Goal: Task Accomplishment & Management: Complete application form

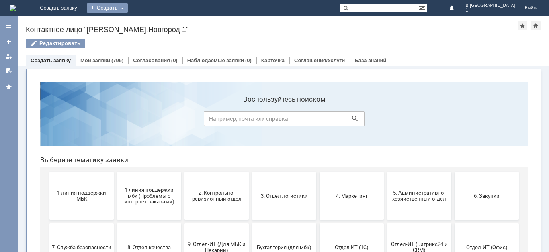
drag, startPoint x: 156, startPoint y: 6, endPoint x: 154, endPoint y: 11, distance: 5.2
click at [128, 7] on div "Создать" at bounding box center [107, 8] width 41 height 10
click at [150, 28] on link "Заявка" at bounding box center [118, 24] width 61 height 10
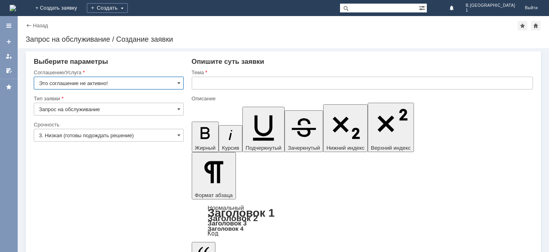
click at [177, 81] on span at bounding box center [178, 83] width 3 height 6
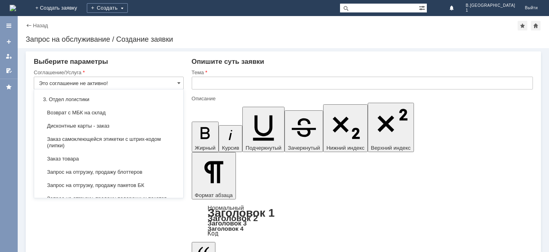
scroll to position [228, 0]
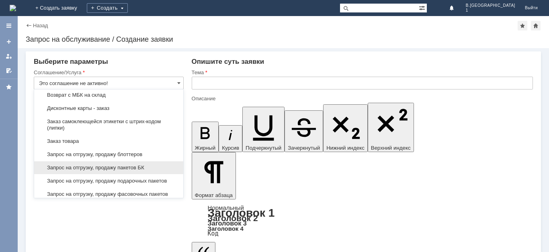
click at [130, 171] on span "Запрос на отгрузку, продажу пакетов БК" at bounding box center [108, 168] width 139 height 6
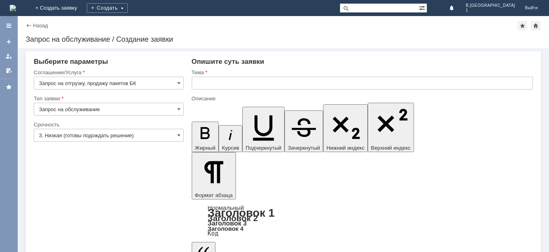
type input "Запрос на отгрузку, продажу пакетов БК"
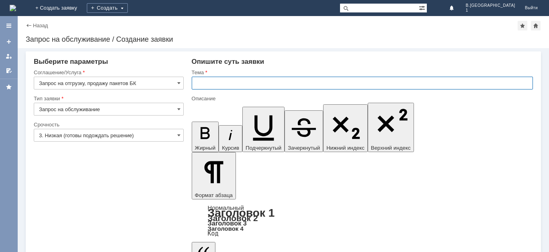
click at [209, 81] on input "text" at bounding box center [362, 83] width 341 height 13
click at [207, 82] on input "паекеты БК" at bounding box center [362, 83] width 341 height 13
type input "пакеты БК"
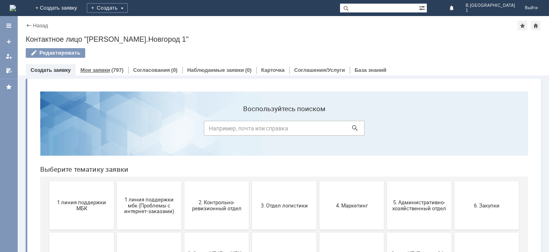
click at [101, 70] on link "Мои заявки" at bounding box center [95, 70] width 30 height 6
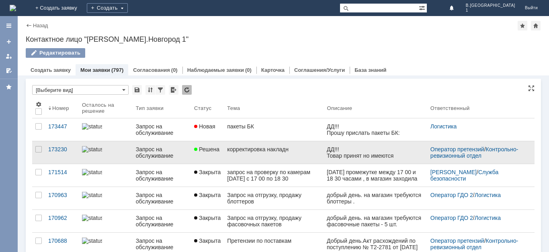
click at [305, 149] on div "корректировка накладн" at bounding box center [273, 149] width 93 height 6
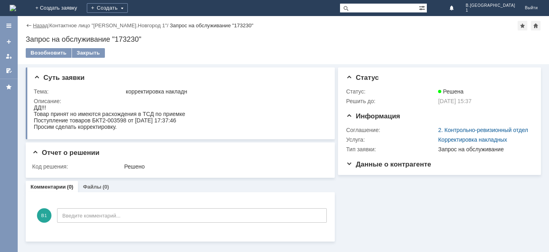
click at [38, 24] on link "Назад" at bounding box center [40, 26] width 15 height 6
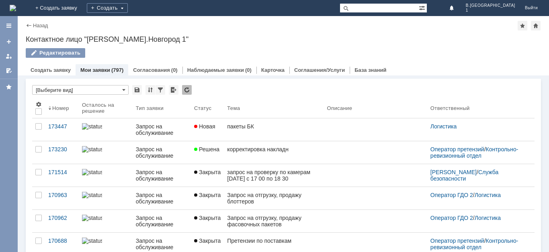
click at [38, 24] on link "Назад" at bounding box center [40, 26] width 15 height 6
